Goal: Task Accomplishment & Management: Use online tool/utility

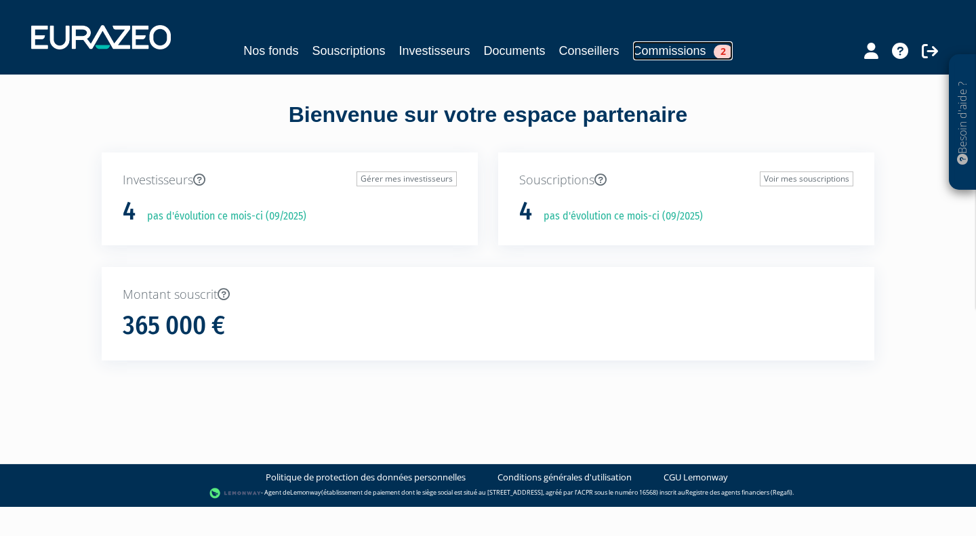
click at [684, 44] on link "Commissions 2" at bounding box center [683, 50] width 100 height 19
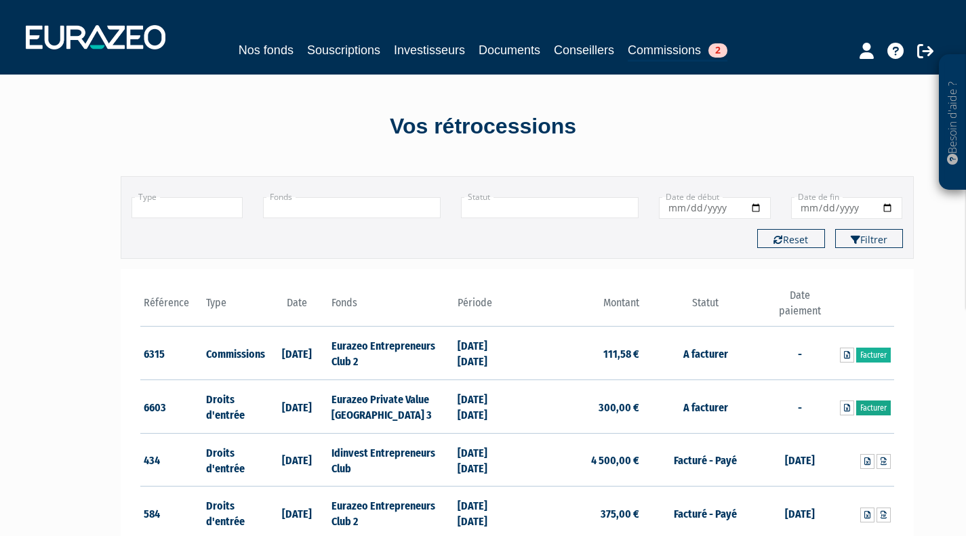
click at [873, 409] on link "Facturer" at bounding box center [873, 408] width 35 height 15
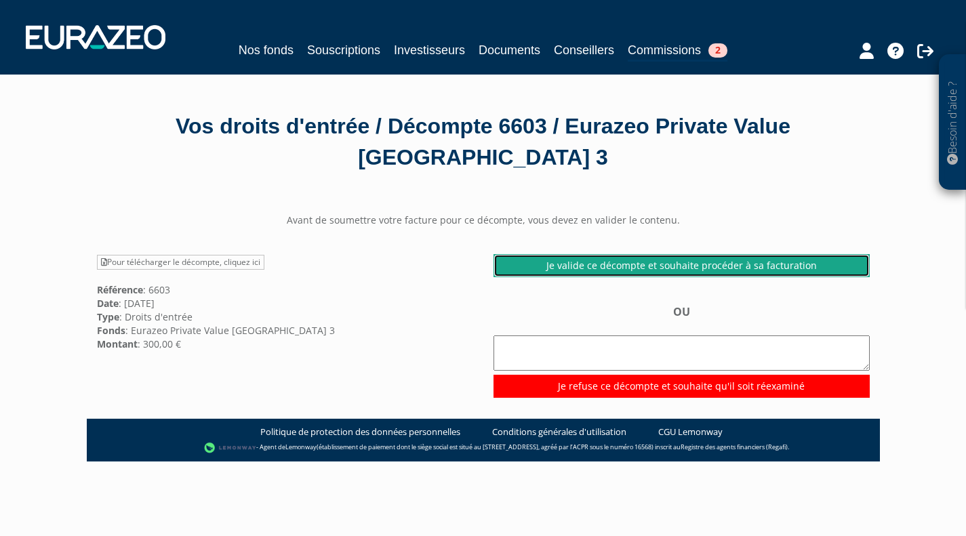
click at [679, 263] on link "Je valide ce décompte et souhaite procéder à sa facturation" at bounding box center [682, 265] width 376 height 23
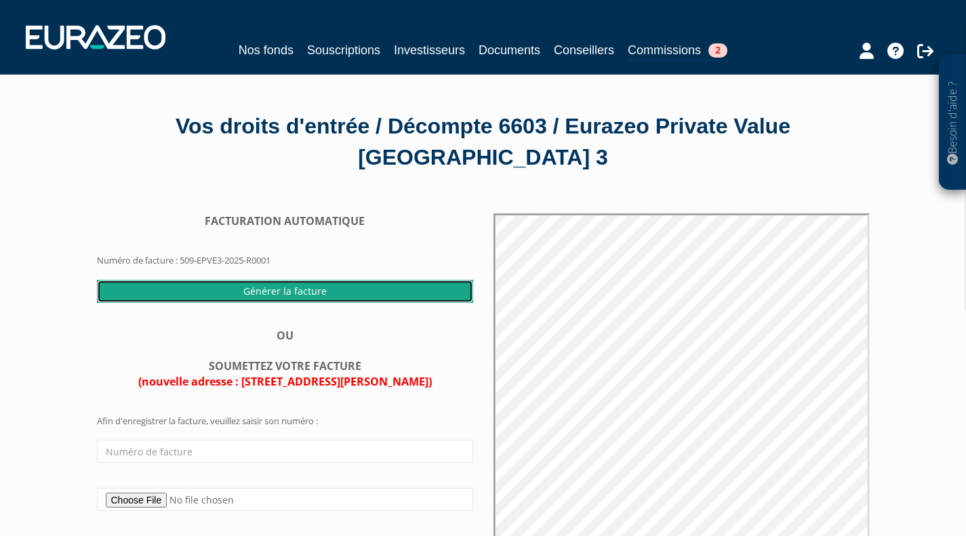
click at [282, 300] on input "Générer la facture" at bounding box center [285, 291] width 376 height 23
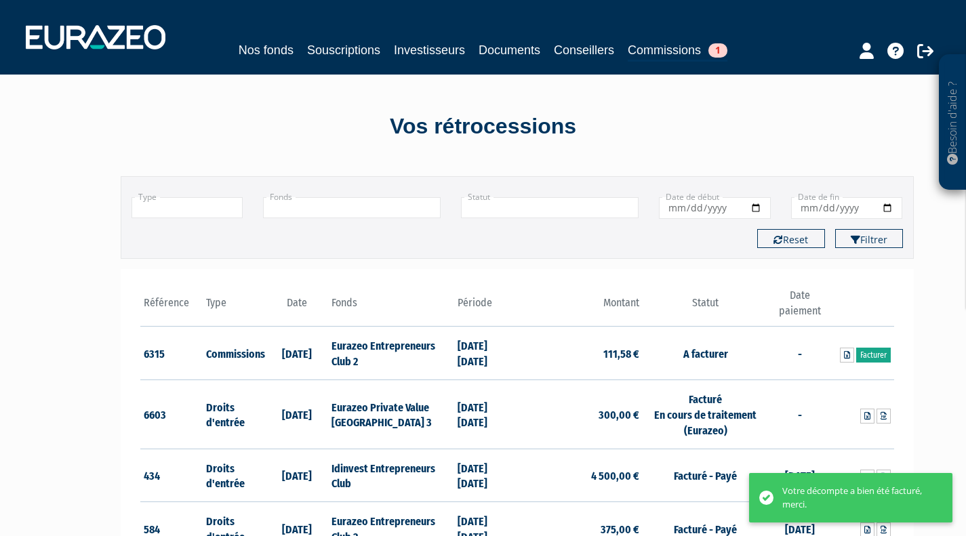
click at [881, 355] on link "Facturer" at bounding box center [873, 355] width 35 height 15
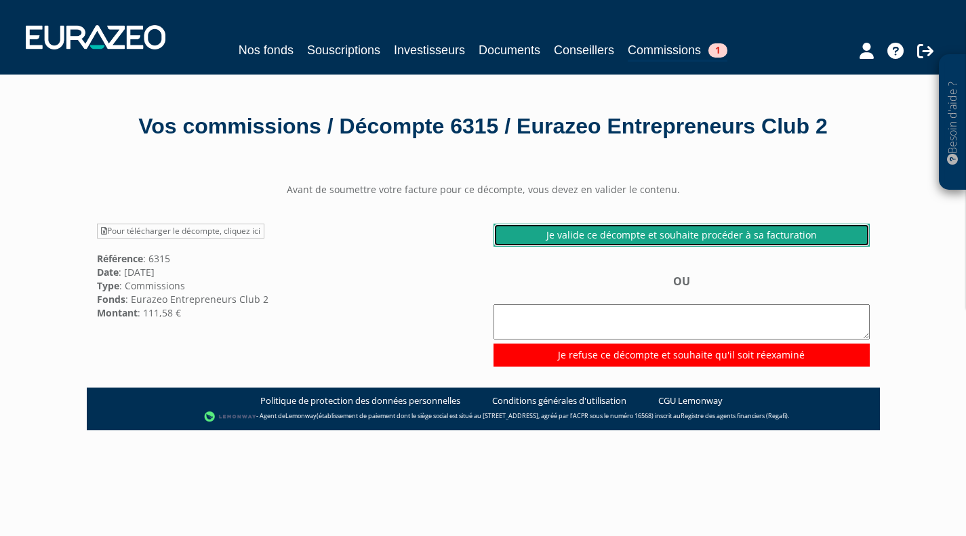
click at [701, 247] on link "Je valide ce décompte et souhaite procéder à sa facturation" at bounding box center [682, 235] width 376 height 23
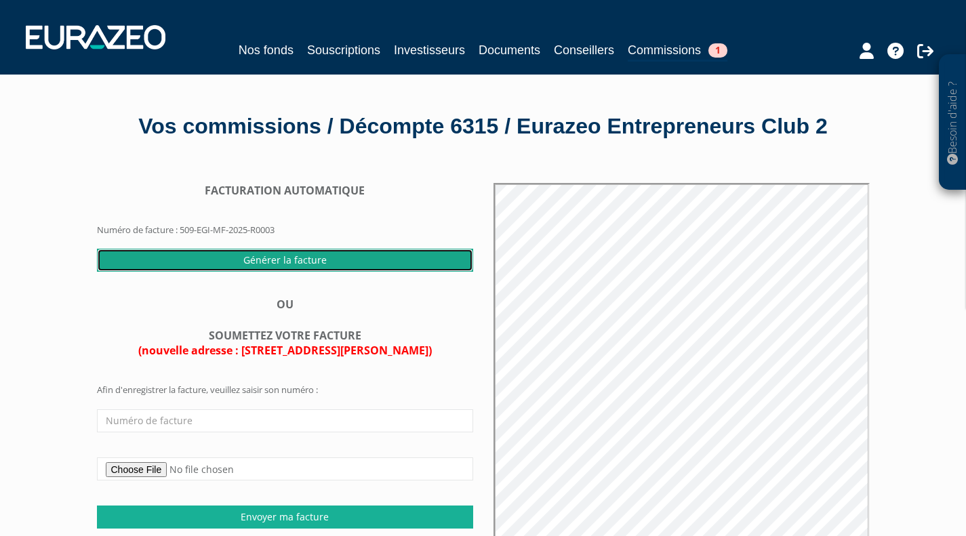
click at [298, 272] on input "Générer la facture" at bounding box center [285, 260] width 376 height 23
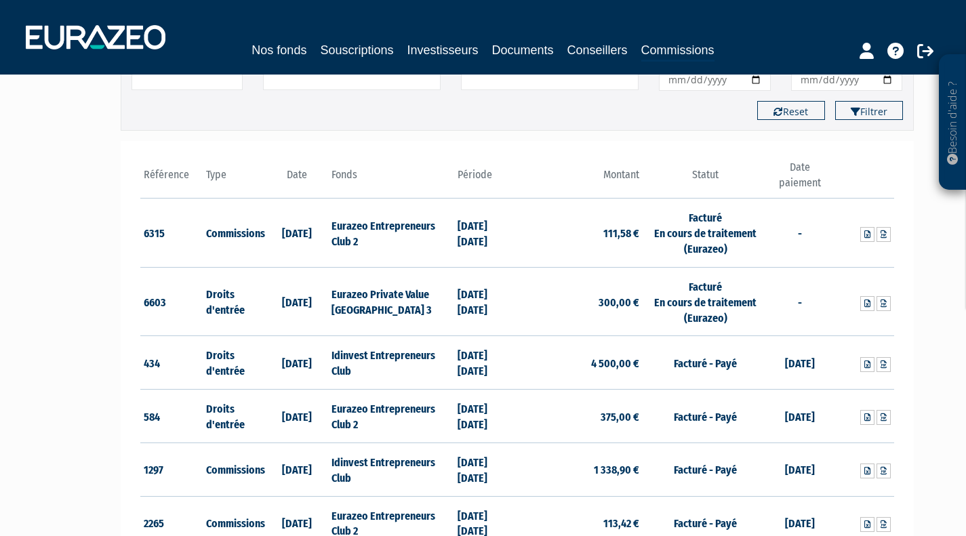
scroll to position [146, 0]
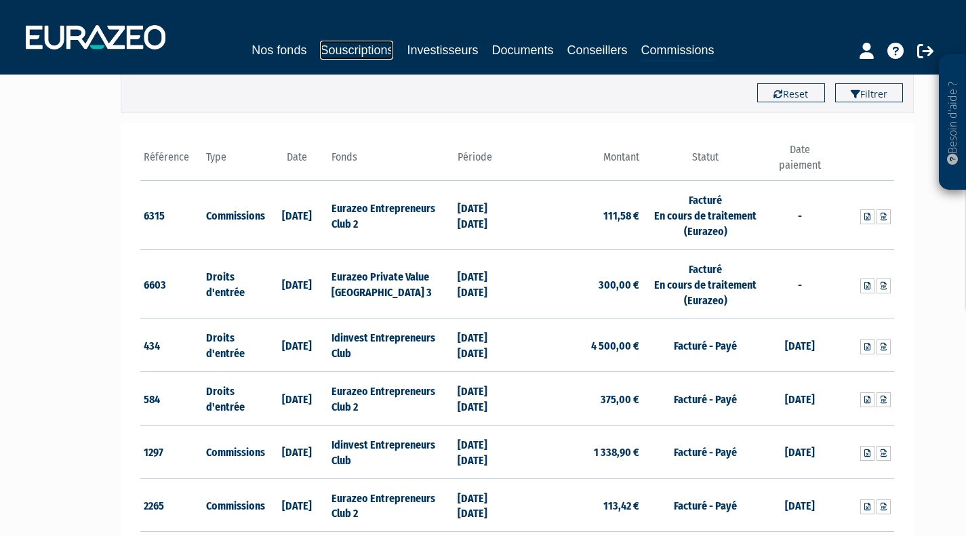
click at [361, 49] on link "Souscriptions" at bounding box center [356, 50] width 73 height 19
